Goal: Transaction & Acquisition: Download file/media

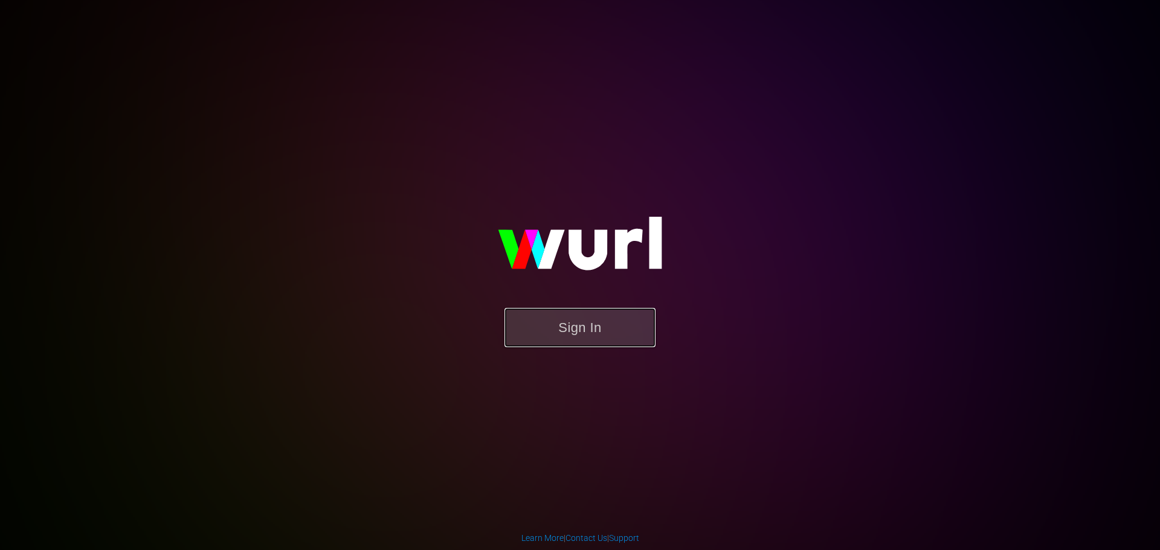
click at [549, 324] on button "Sign In" at bounding box center [579, 327] width 151 height 39
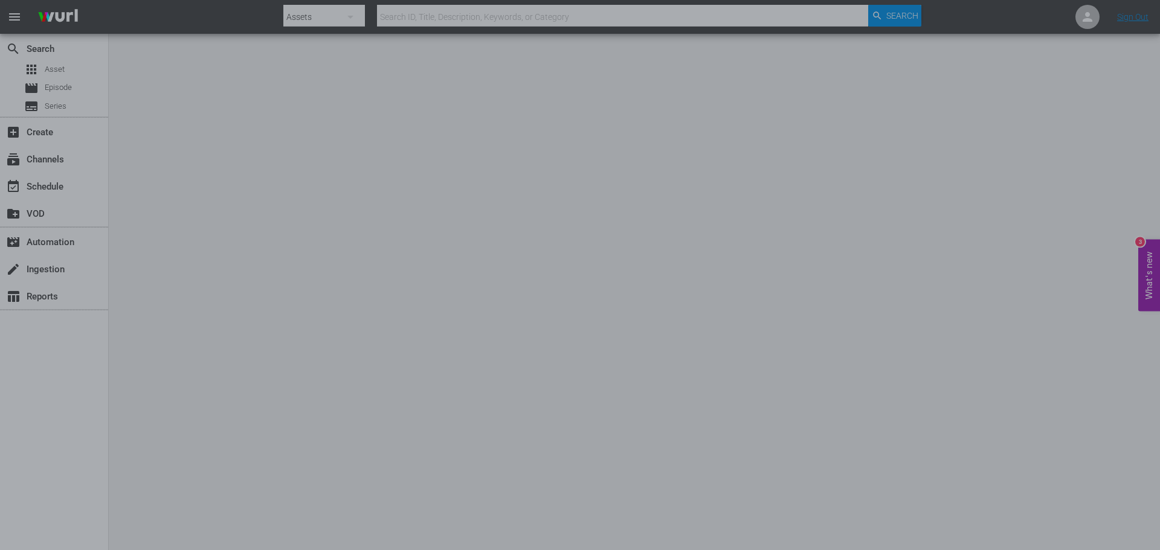
click at [350, 318] on div at bounding box center [580, 275] width 1160 height 550
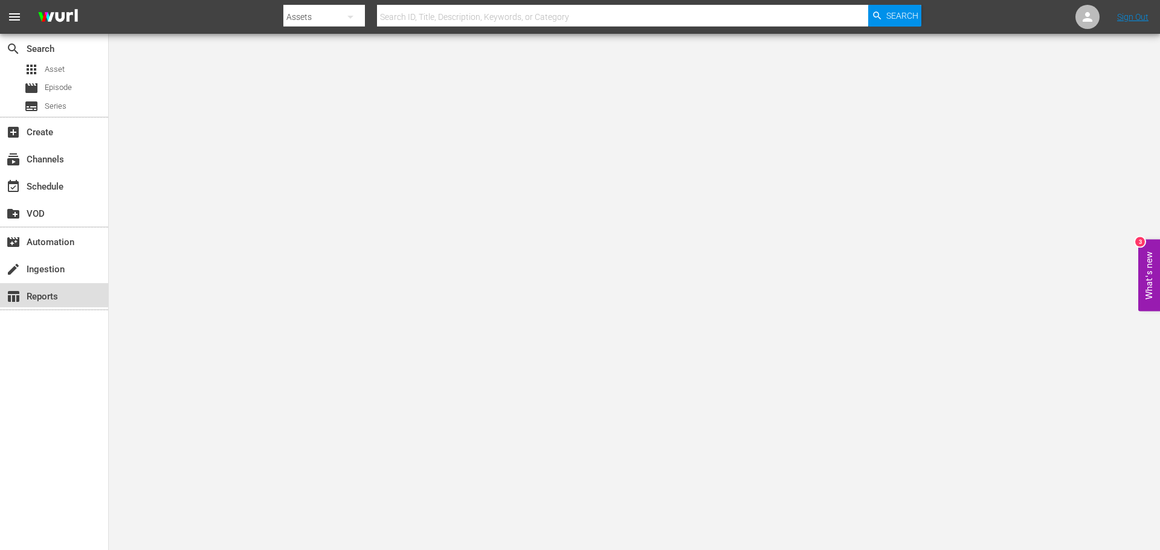
click at [36, 290] on div "table_chart Reports" at bounding box center [34, 294] width 68 height 11
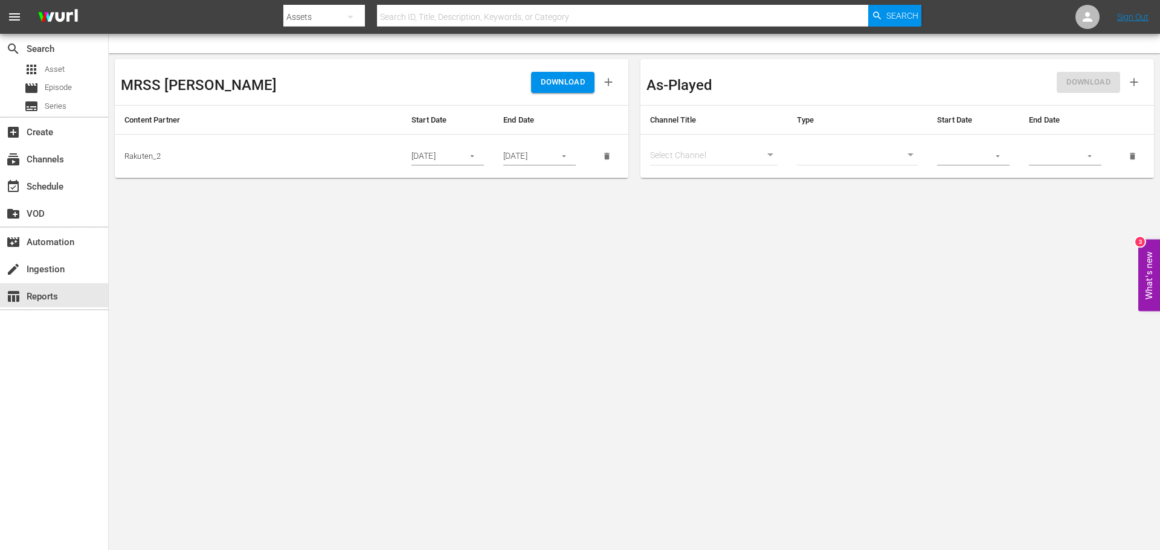
click at [475, 154] on icon "button" at bounding box center [471, 156] width 9 height 9
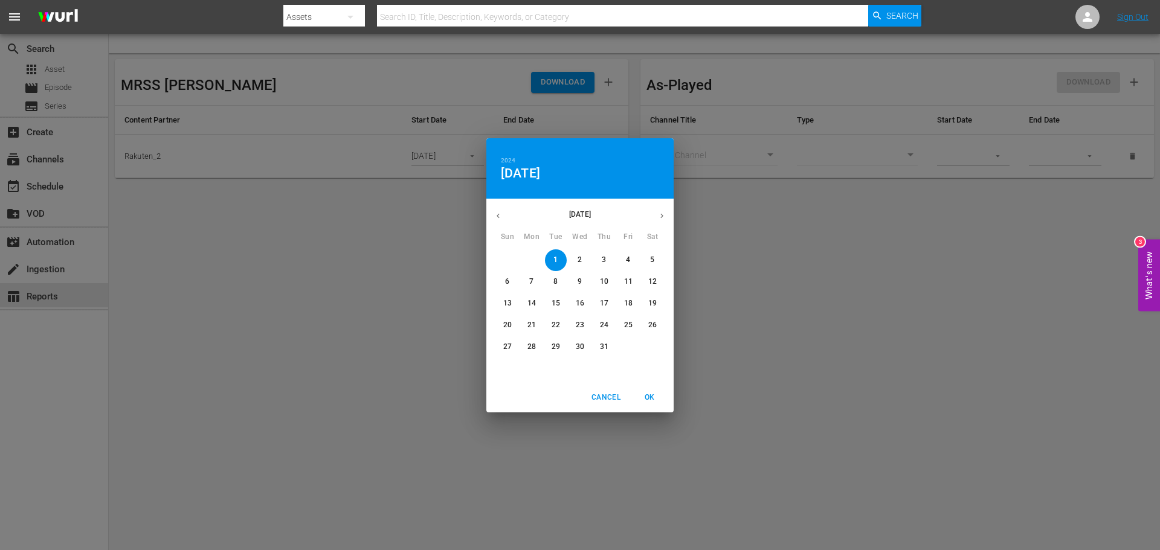
click at [490, 218] on button "button" at bounding box center [498, 216] width 24 height 24
click at [600, 262] on span "1" at bounding box center [604, 260] width 22 height 10
click at [655, 349] on p "31" at bounding box center [652, 347] width 8 height 10
click at [605, 257] on p "1" at bounding box center [604, 260] width 4 height 10
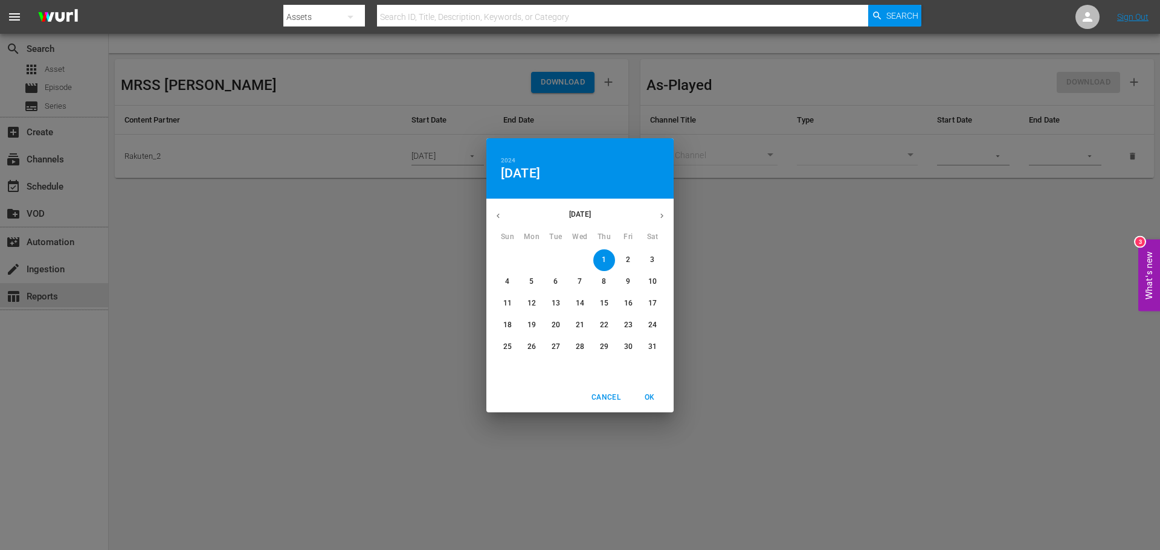
click at [647, 400] on span "OK" at bounding box center [649, 397] width 29 height 13
type input "[DATE]"
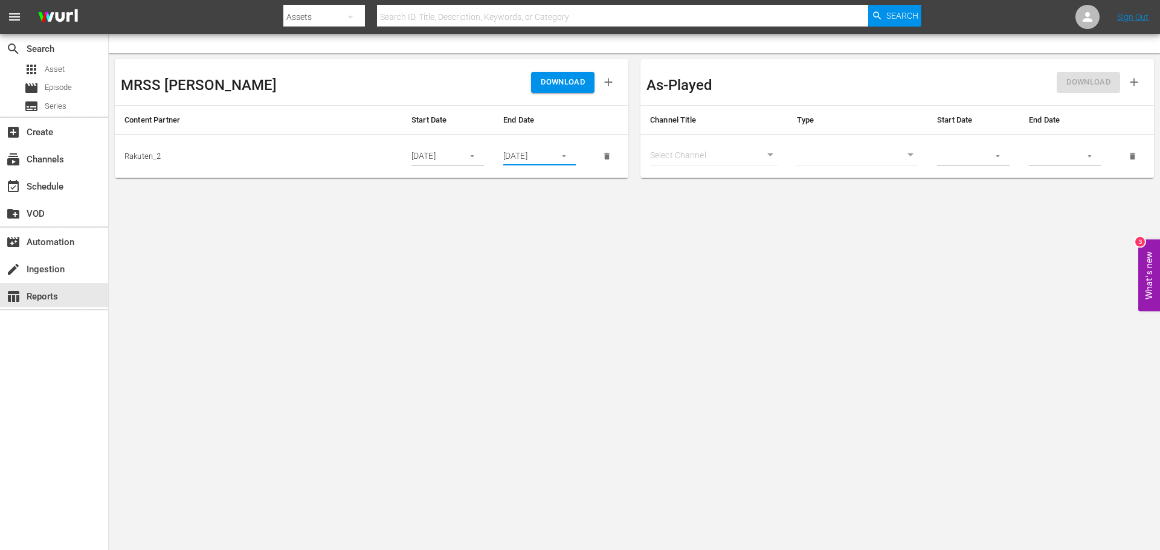
click at [528, 154] on input "[DATE]" at bounding box center [525, 156] width 44 height 18
click at [565, 156] on icon "button" at bounding box center [564, 157] width 4 height 2
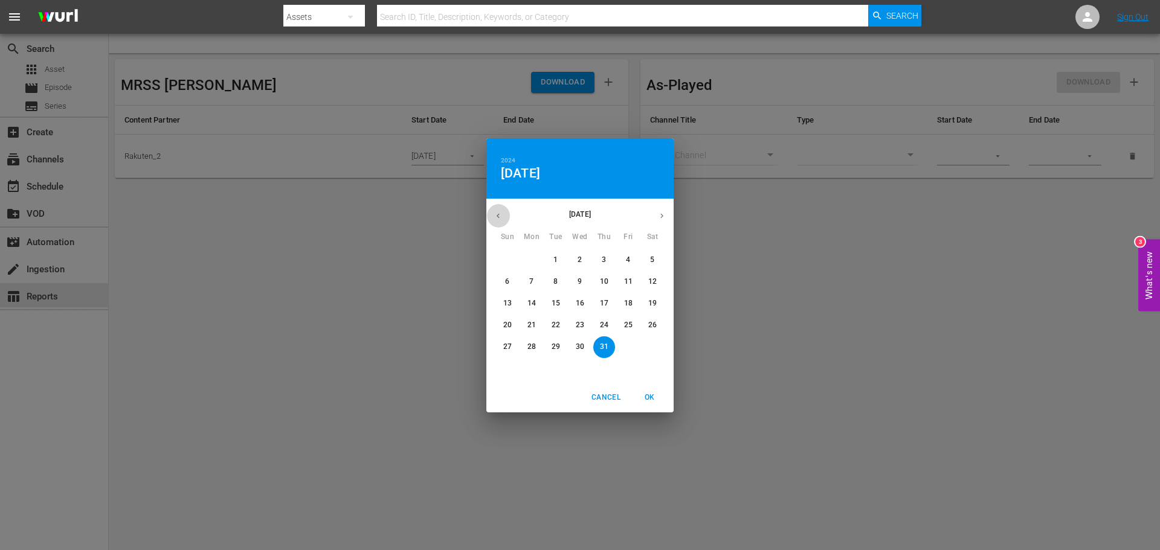
click at [498, 215] on icon "button" at bounding box center [497, 215] width 9 height 9
click at [660, 210] on button "button" at bounding box center [662, 216] width 24 height 24
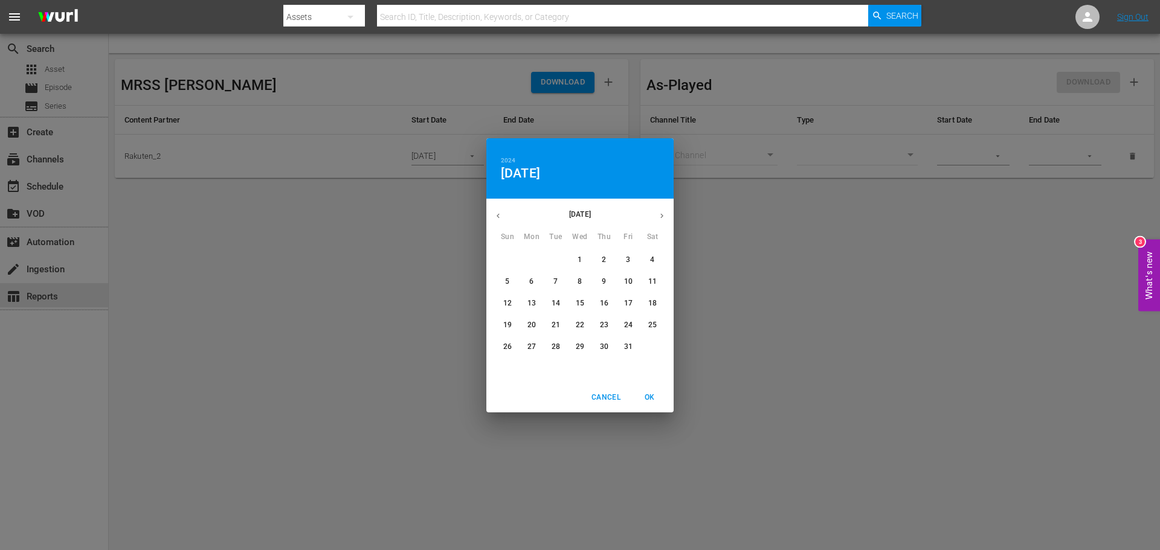
click at [660, 210] on button "button" at bounding box center [662, 216] width 24 height 24
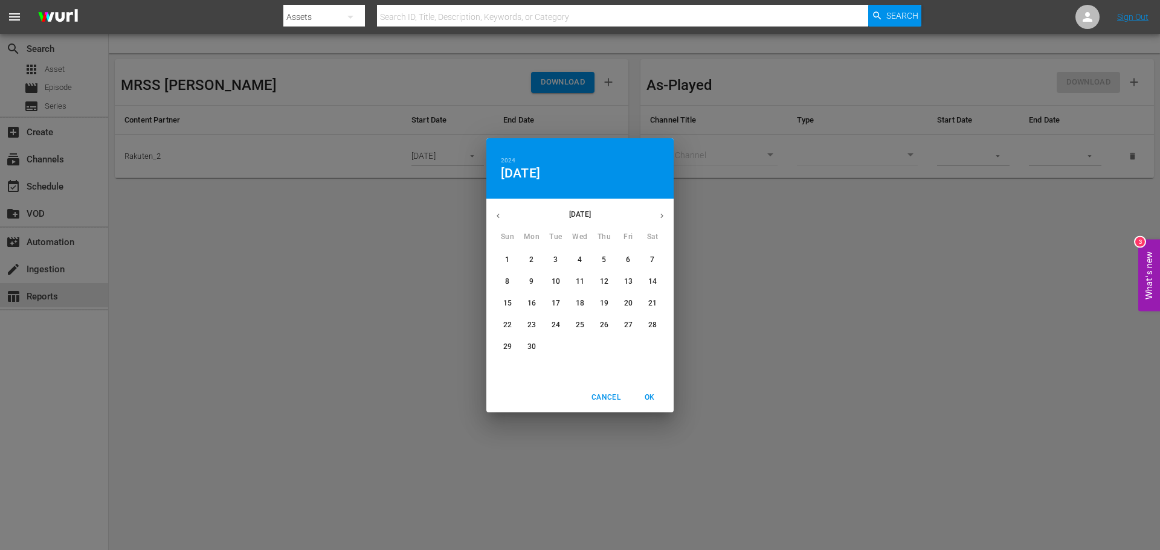
click at [660, 210] on button "button" at bounding box center [662, 216] width 24 height 24
click at [495, 213] on icon "button" at bounding box center [497, 215] width 9 height 9
click at [511, 368] on p "31" at bounding box center [507, 369] width 8 height 10
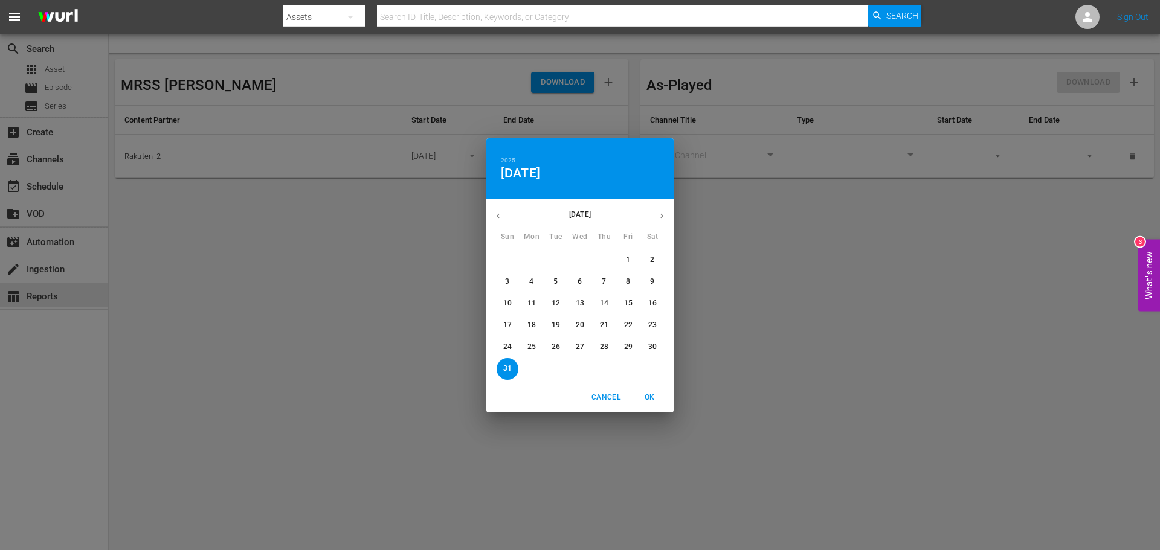
click at [652, 402] on span "OK" at bounding box center [649, 397] width 29 height 13
type input "[DATE]"
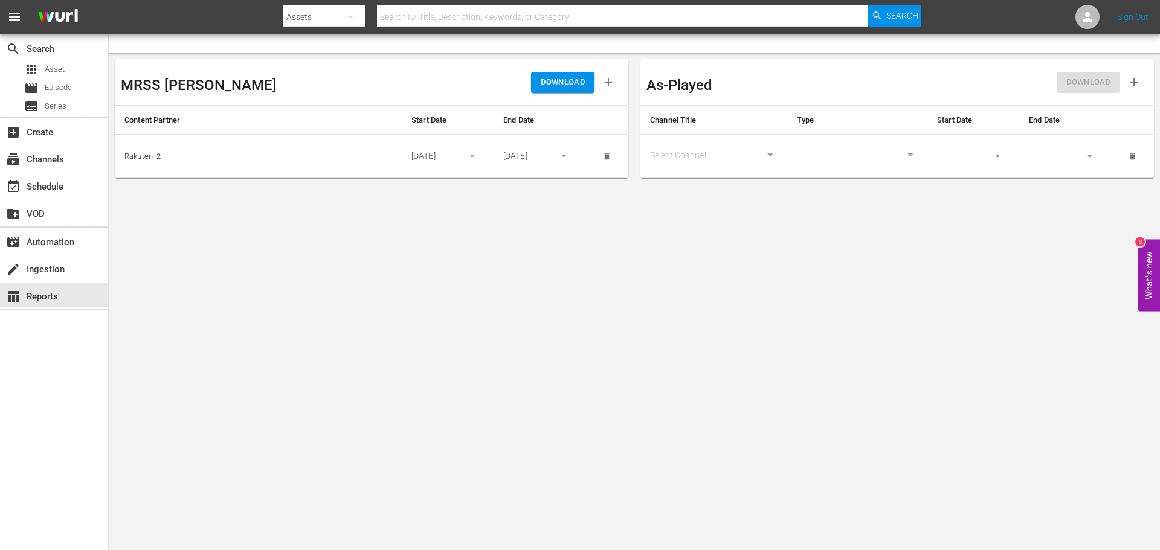
click at [457, 158] on div "[DATE]" at bounding box center [447, 156] width 72 height 18
click at [473, 153] on icon "button" at bounding box center [471, 156] width 9 height 9
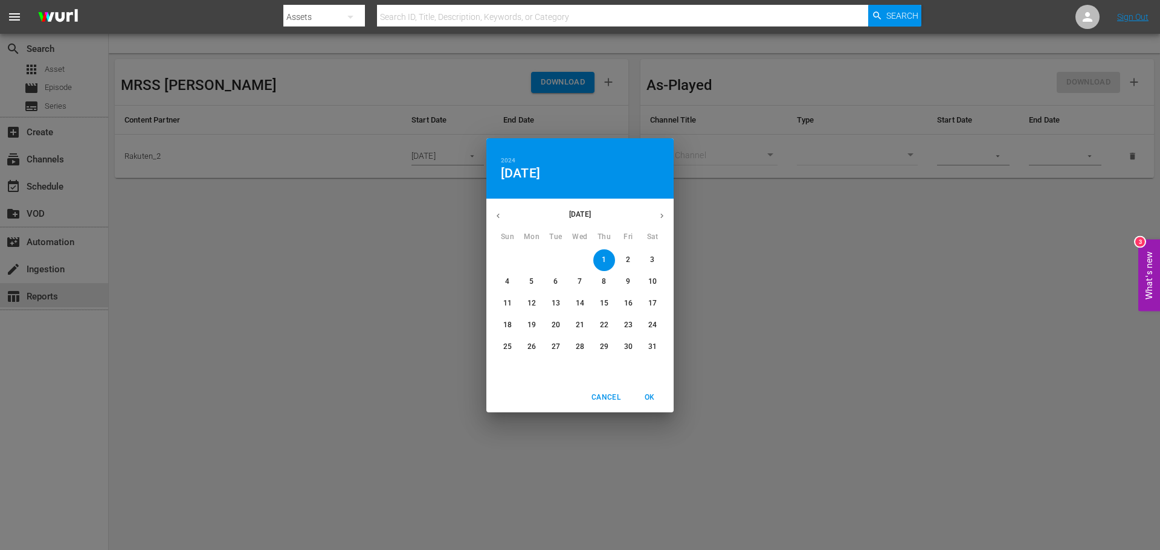
click at [658, 216] on icon "button" at bounding box center [661, 215] width 9 height 9
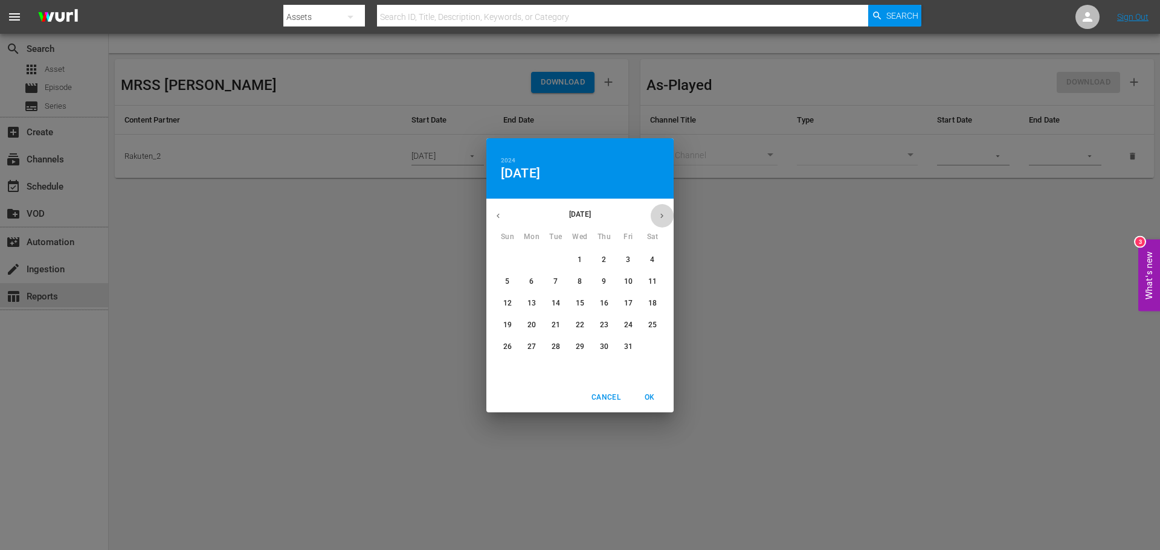
click at [658, 216] on icon "button" at bounding box center [661, 215] width 9 height 9
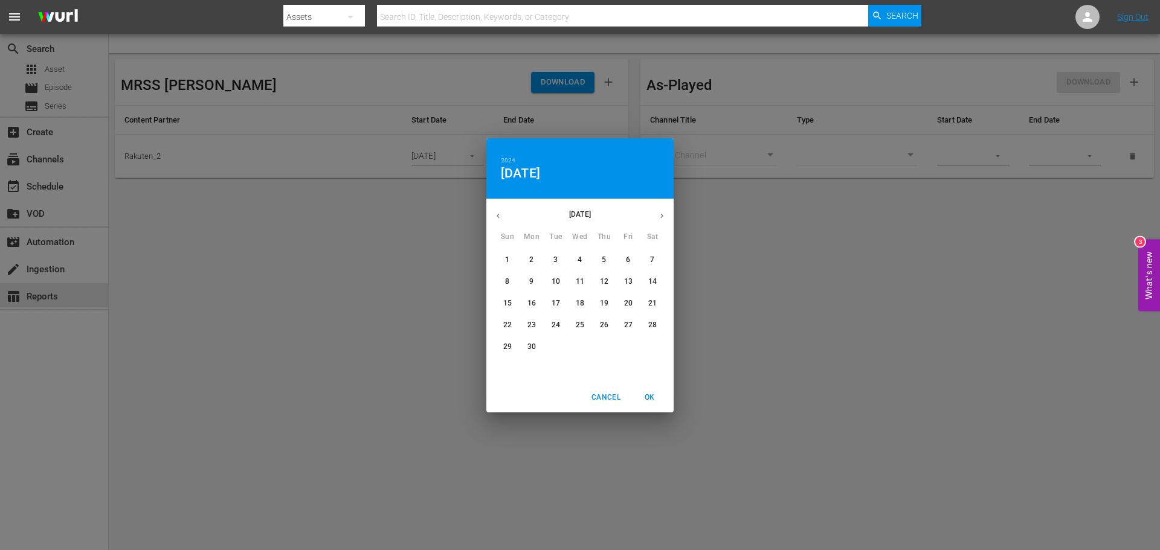
click at [658, 216] on icon "button" at bounding box center [661, 215] width 9 height 9
click at [625, 257] on span "1" at bounding box center [628, 260] width 22 height 10
click at [646, 397] on span "OK" at bounding box center [649, 397] width 29 height 13
type input "[DATE]"
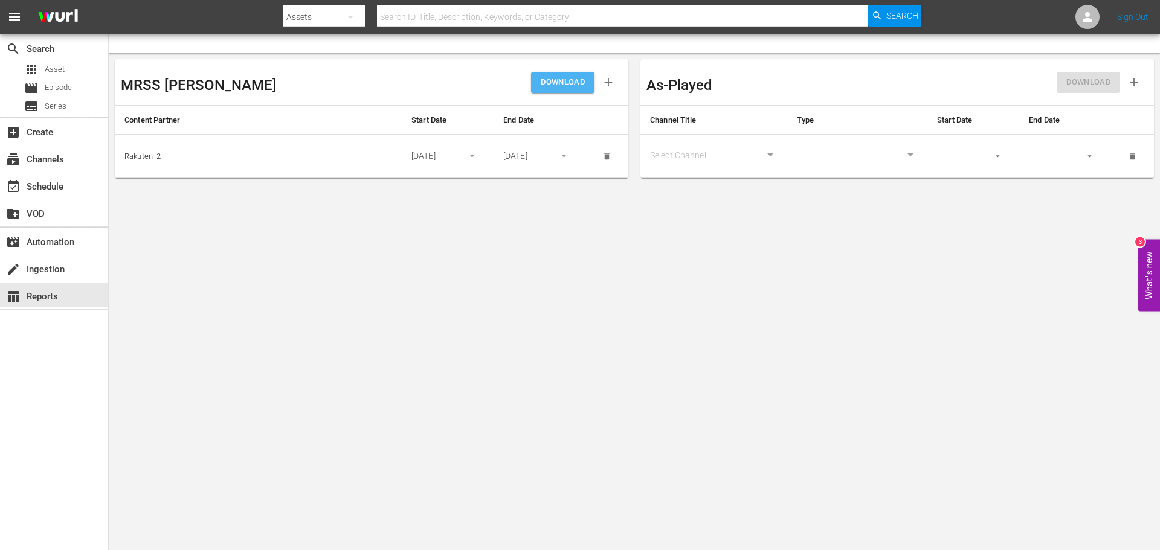
click at [573, 81] on span "DOWNLOAD" at bounding box center [563, 82] width 44 height 14
click at [561, 85] on span "DOWNLOAD" at bounding box center [563, 82] width 44 height 14
click at [316, 266] on body "menu Search By Assets Search ID, Title, Description, Keywords, or Category Sear…" at bounding box center [580, 275] width 1160 height 550
click at [326, 14] on div "Assets" at bounding box center [324, 17] width 82 height 34
click at [319, 318] on div "Channels Series Episodes Assets" at bounding box center [580, 275] width 1160 height 550
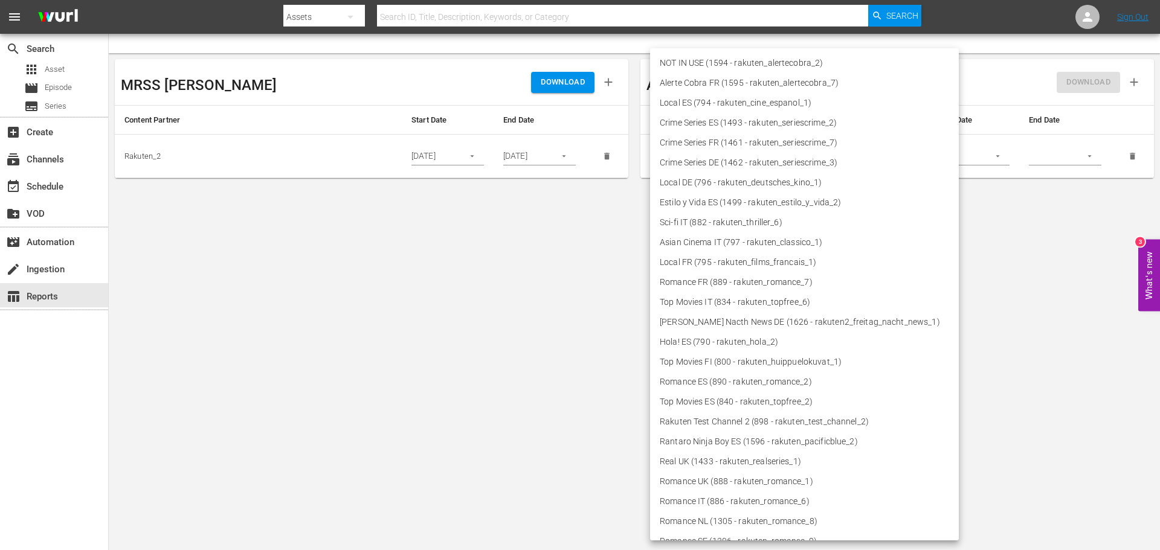
click at [695, 152] on body "menu Search By Assets Search ID, Title, Description, Keywords, or Category Sear…" at bounding box center [580, 275] width 1160 height 550
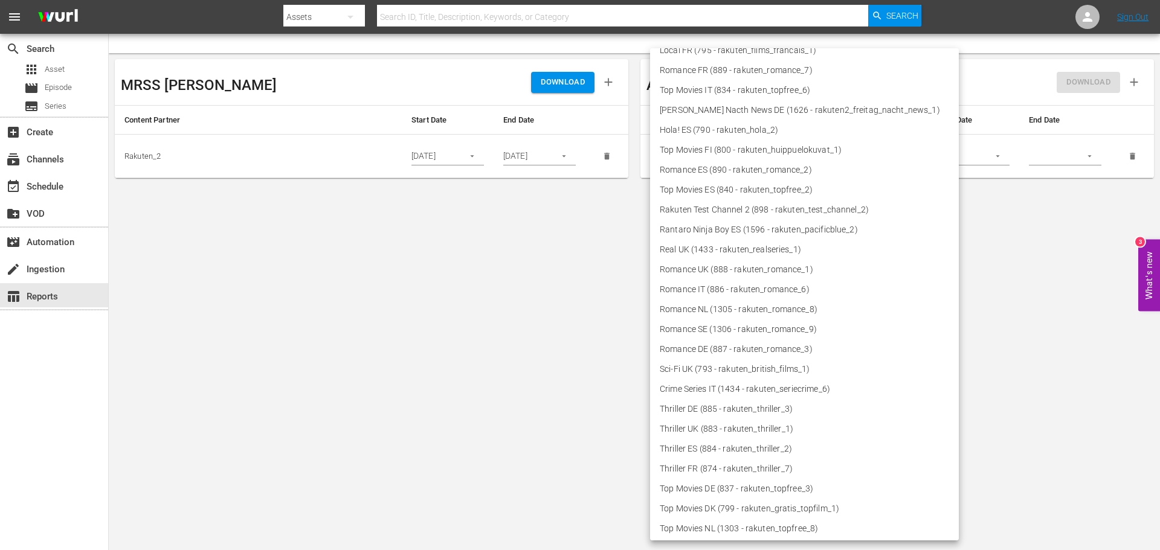
scroll to position [335, 0]
click at [532, 406] on div at bounding box center [580, 275] width 1160 height 550
